Goal: Task Accomplishment & Management: Manage account settings

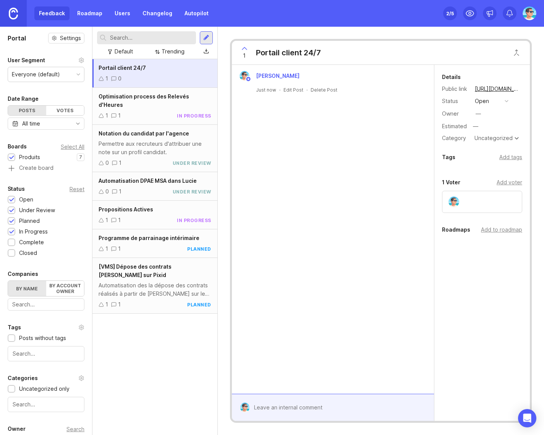
click at [483, 103] on div "open" at bounding box center [482, 101] width 14 height 8
click at [487, 125] on review "under review" at bounding box center [492, 129] width 38 height 14
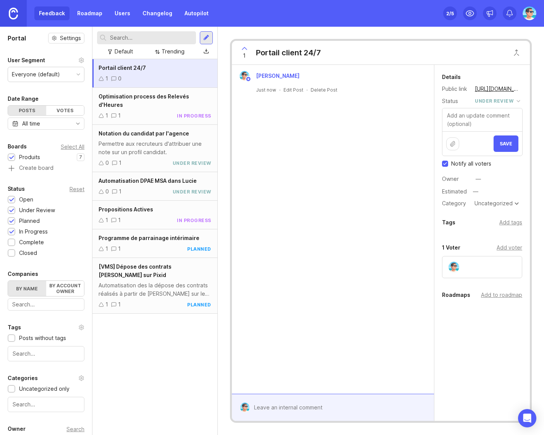
click at [499, 146] on button "Save" at bounding box center [506, 144] width 25 height 16
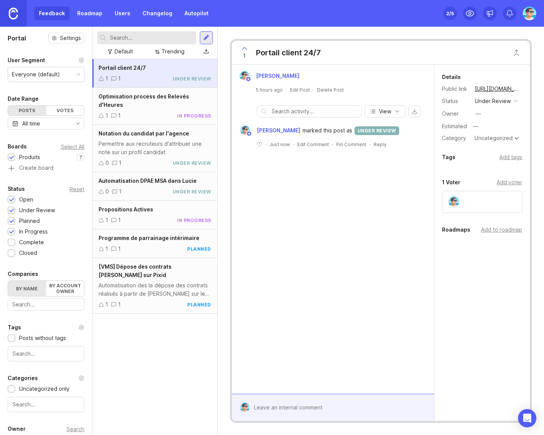
click at [497, 139] on div "Uncategorized" at bounding box center [493, 138] width 38 height 5
click at [490, 114] on div "Owner —" at bounding box center [482, 113] width 80 height 11
click at [480, 113] on div "—" at bounding box center [478, 114] width 5 height 8
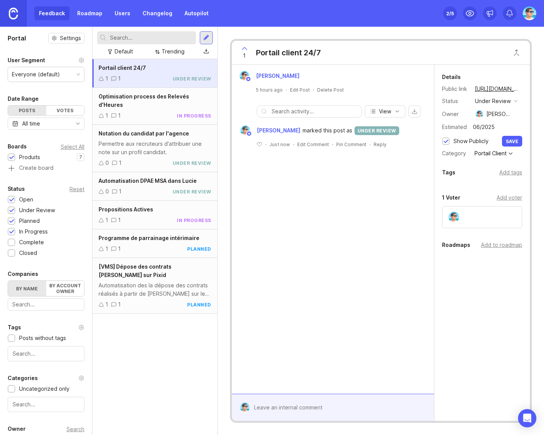
type input "06/2025"
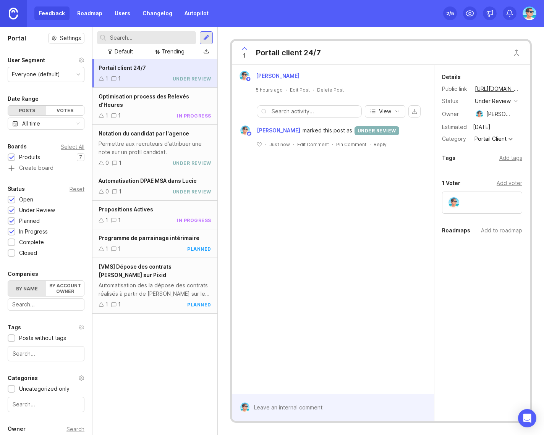
click at [509, 160] on div "Add tags" at bounding box center [510, 158] width 23 height 8
click at [500, 159] on div "Add tags" at bounding box center [510, 158] width 23 height 8
click at [309, 211] on div "Benjamin Hareau 5 hours ago · Edit Post · Delete Post View Benjamin Hareau mark…" at bounding box center [333, 229] width 202 height 329
click at [309, 213] on div "Benjamin Hareau 5 hours ago · Edit Post · Delete Post View Benjamin Hareau mark…" at bounding box center [333, 229] width 202 height 329
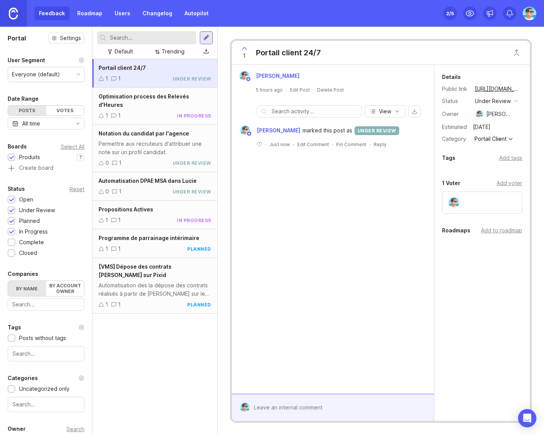
click at [469, 308] on div "Details Public link https://actual.canny.io/agence/p/portail-client-24-7 Status…" at bounding box center [482, 186] width 96 height 243
click at [322, 282] on div "Benjamin Hareau 5 hours ago · Edit Post · Delete Post View Benjamin Hareau mark…" at bounding box center [333, 229] width 202 height 329
click at [335, 242] on div "Benjamin Hareau 5 hours ago · Edit Post · Delete Post View Benjamin Hareau mark…" at bounding box center [333, 229] width 202 height 329
click at [223, 35] on div "1 Portail client 24/7 Benjamin Hareau 5 hours ago · Edit Post · Delete Post Vie…" at bounding box center [381, 231] width 326 height 409
click at [275, 50] on div "Portail client 24/7" at bounding box center [288, 52] width 65 height 11
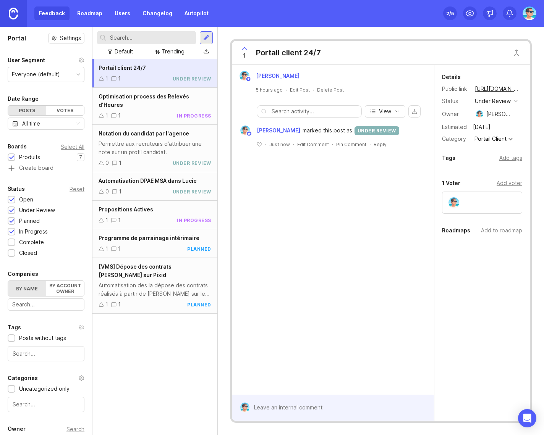
click at [245, 50] on icon at bounding box center [244, 48] width 9 height 9
click at [240, 50] on div "0" at bounding box center [244, 53] width 15 height 20
click at [290, 248] on div "Benjamin Hareau 5 hours ago · Edit Post · Delete Post View Benjamin Hareau mark…" at bounding box center [333, 229] width 202 height 329
click at [455, 231] on div "Roadmaps" at bounding box center [456, 230] width 28 height 9
click at [487, 232] on div "Add to roadmap" at bounding box center [501, 231] width 41 height 8
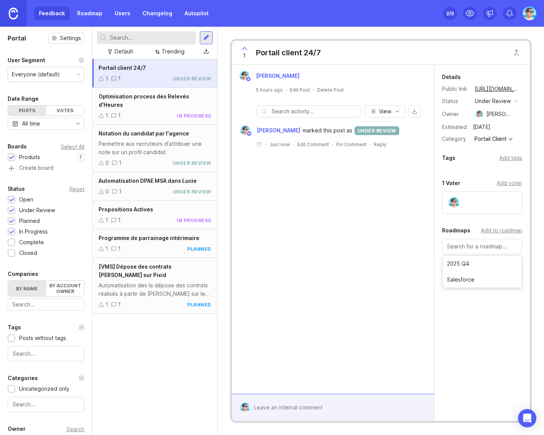
click at [413, 233] on div "Benjamin Hareau 5 hours ago · Edit Post · Delete Post View Benjamin Hareau mark…" at bounding box center [333, 229] width 202 height 329
click at [491, 230] on div "Add to roadmap" at bounding box center [501, 231] width 41 height 8
click at [377, 231] on div "Benjamin Hareau 5 hours ago · Edit Post · Delete Post View Benjamin Hareau mark…" at bounding box center [333, 229] width 202 height 329
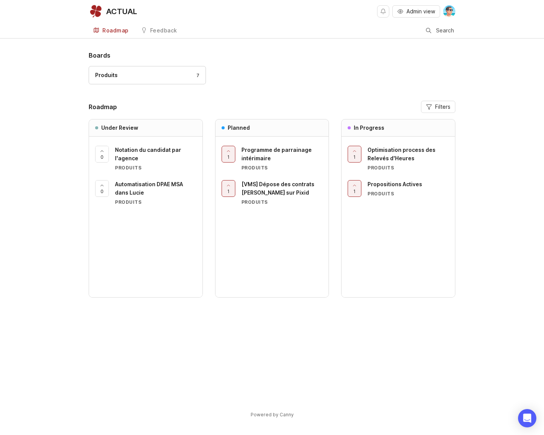
click at [201, 322] on div "Boards Produits 7 Roadmap Filters Under Review 0 Notation du candidat par l'age…" at bounding box center [272, 228] width 367 height 355
click at [265, 64] on div "Boards Produits 7" at bounding box center [272, 71] width 367 height 41
click at [131, 76] on div "Produits 7" at bounding box center [147, 75] width 104 height 8
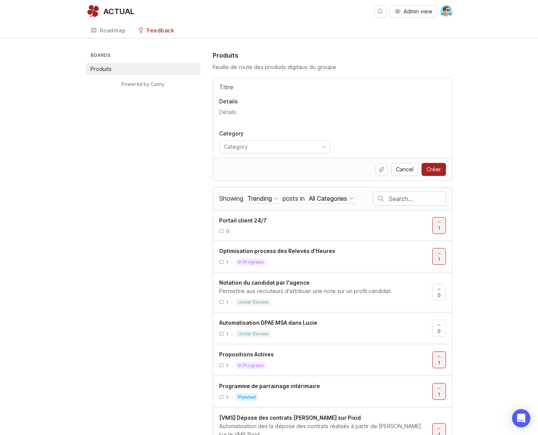
click at [245, 88] on input "Title" at bounding box center [332, 87] width 227 height 9
click at [93, 34] on span at bounding box center [94, 30] width 6 height 7
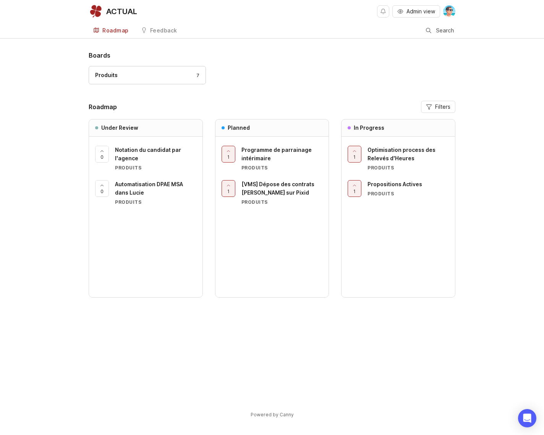
click at [169, 29] on div "Feedback" at bounding box center [163, 30] width 27 height 5
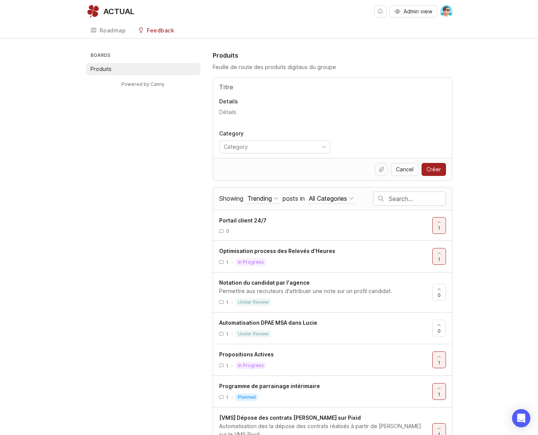
click at [301, 224] on div "Portail client 24/7" at bounding box center [322, 221] width 207 height 8
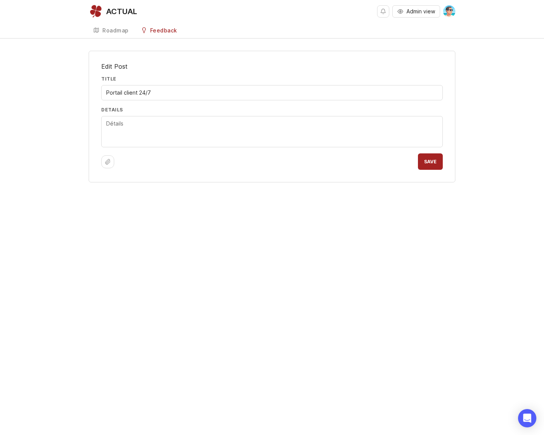
click at [104, 30] on div "Roadmap" at bounding box center [115, 30] width 26 height 5
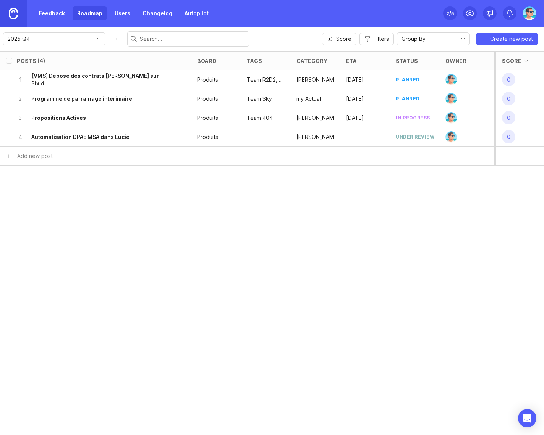
click at [93, 38] on icon "toggle icon" at bounding box center [99, 39] width 12 height 6
click at [66, 78] on span "Create new roadmap" at bounding box center [43, 80] width 54 height 8
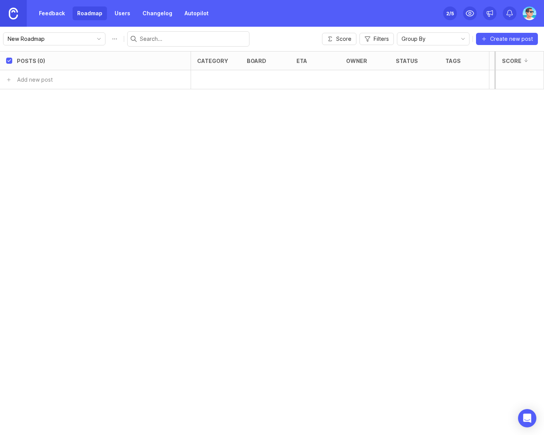
click at [54, 39] on input "New Roadmap" at bounding box center [50, 39] width 84 height 8
click at [108, 40] on button "Roadmap options" at bounding box center [114, 39] width 12 height 12
type input "2026 Q1"
click at [108, 40] on button "Roadmap options" at bounding box center [114, 39] width 12 height 12
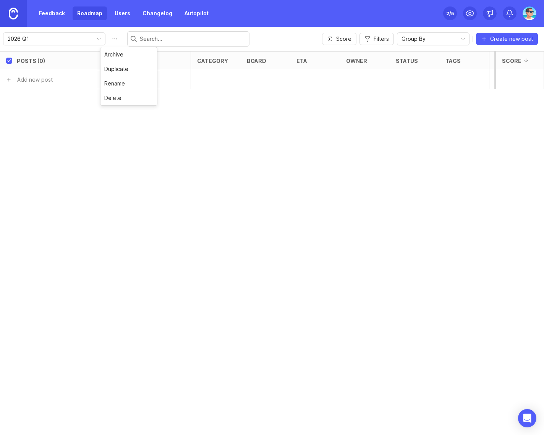
click at [95, 39] on icon "toggle icon" at bounding box center [99, 39] width 12 height 6
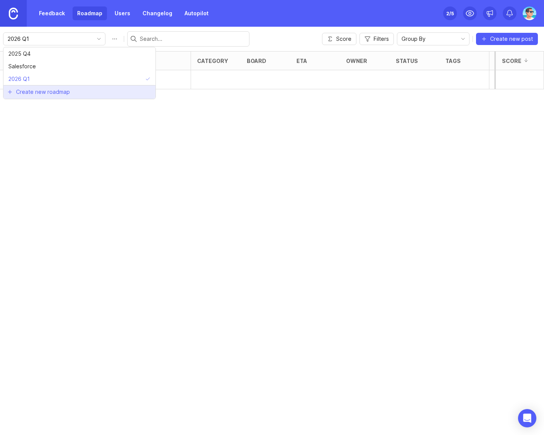
click at [70, 92] on li "Create new roadmap" at bounding box center [79, 92] width 152 height 14
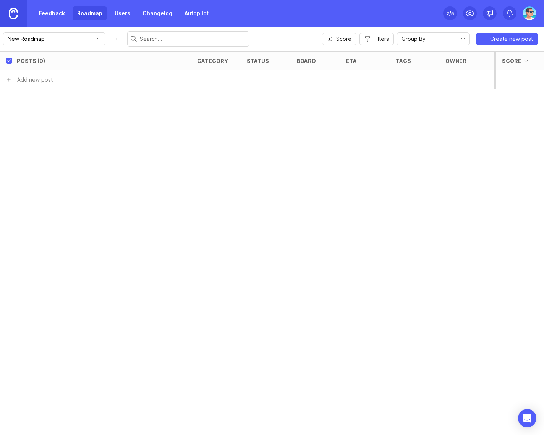
click at [108, 40] on button "Roadmap options" at bounding box center [114, 39] width 12 height 12
type input "2026 Q2"
click button "save" at bounding box center [124, 38] width 24 height 13
type input "2026 Q2"
click at [93, 42] on icon "toggle icon" at bounding box center [99, 39] width 12 height 6
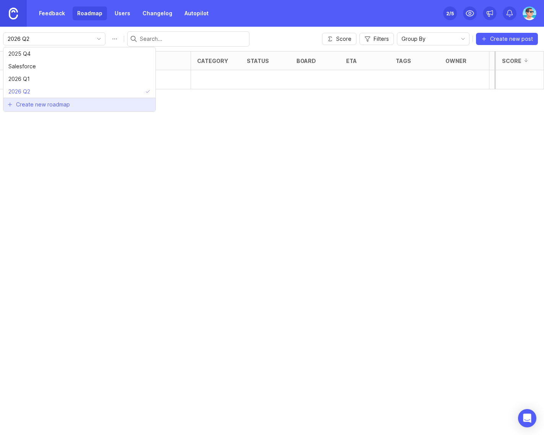
click at [68, 107] on span "Create new roadmap" at bounding box center [43, 105] width 54 height 8
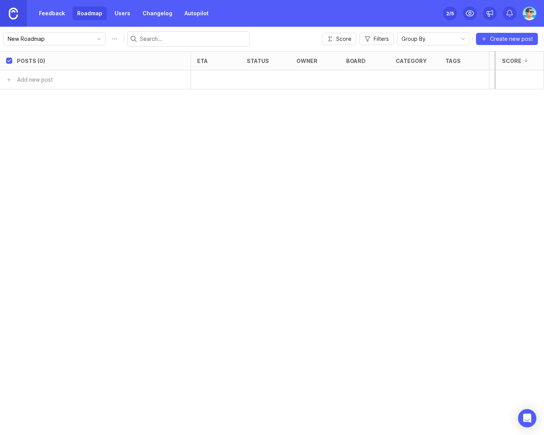
click at [108, 38] on button "Roadmap options" at bounding box center [114, 39] width 12 height 12
type input "2026 Q3"
click button "save" at bounding box center [124, 38] width 24 height 13
type input "2026 Q3"
click at [174, 131] on div "Posts (0) eta status owner board category tags Impact Votes Effort Score Add ne…" at bounding box center [272, 243] width 544 height 384
